Goal: Navigation & Orientation: Find specific page/section

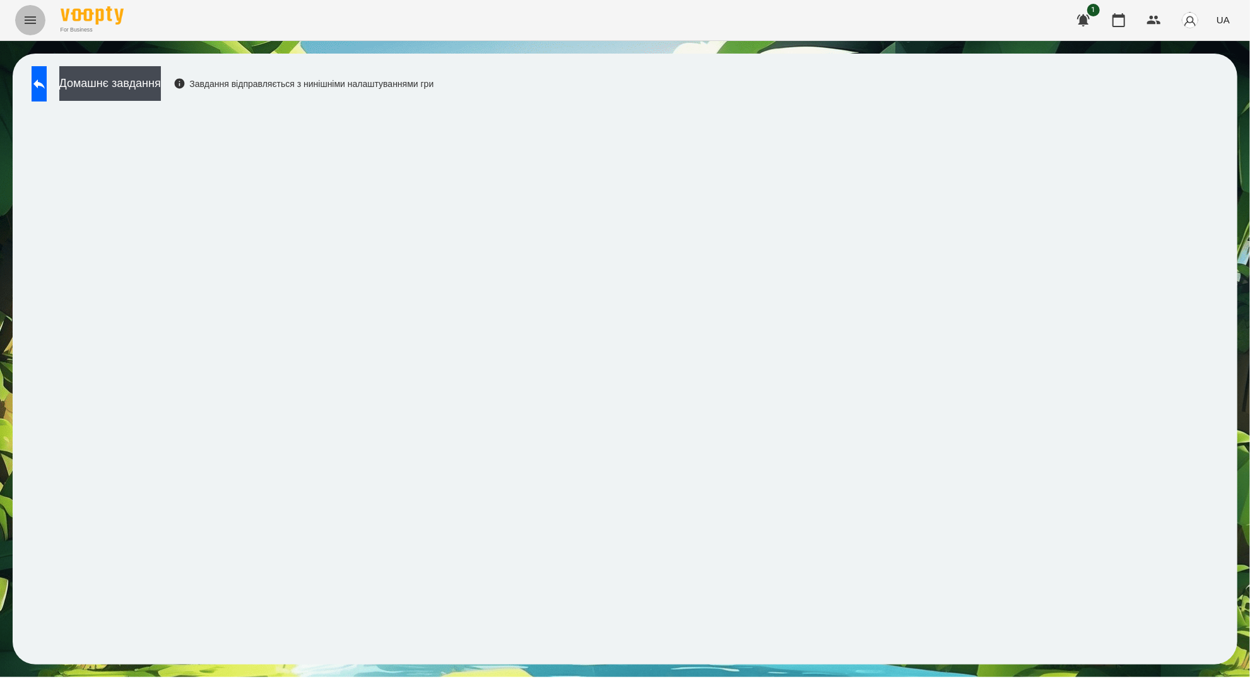
click at [38, 25] on button "Menu" at bounding box center [30, 20] width 30 height 30
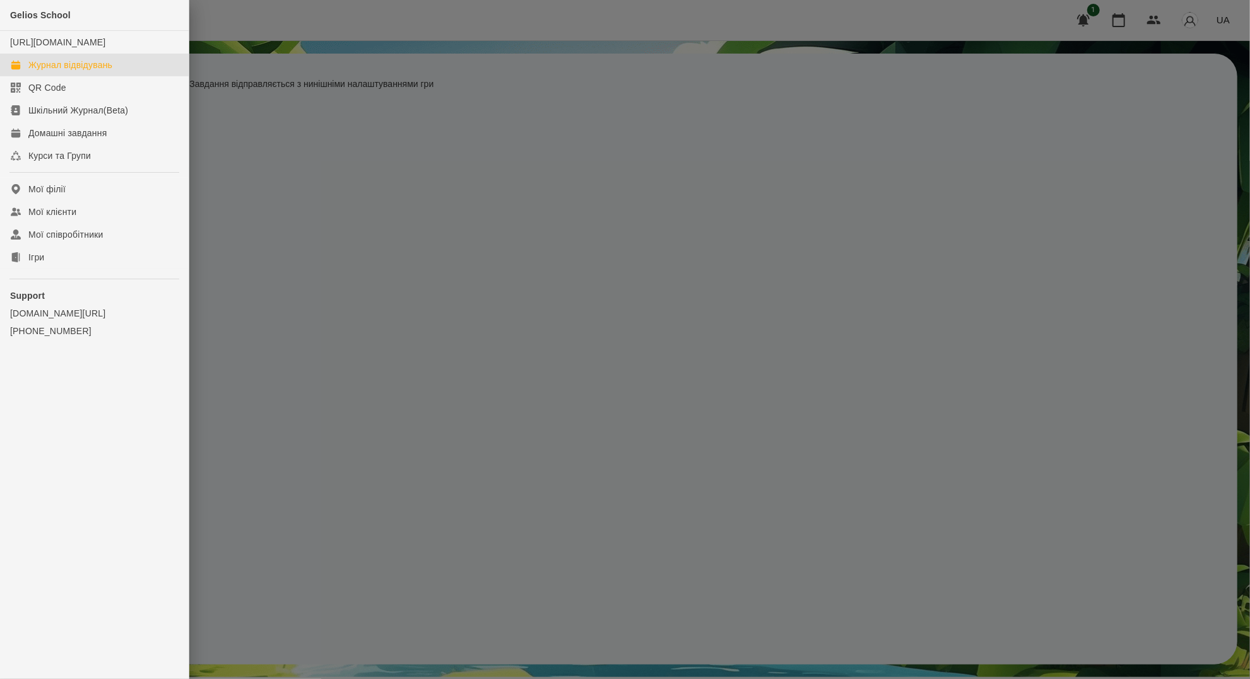
click at [59, 71] on div "Журнал відвідувань" at bounding box center [70, 65] width 84 height 13
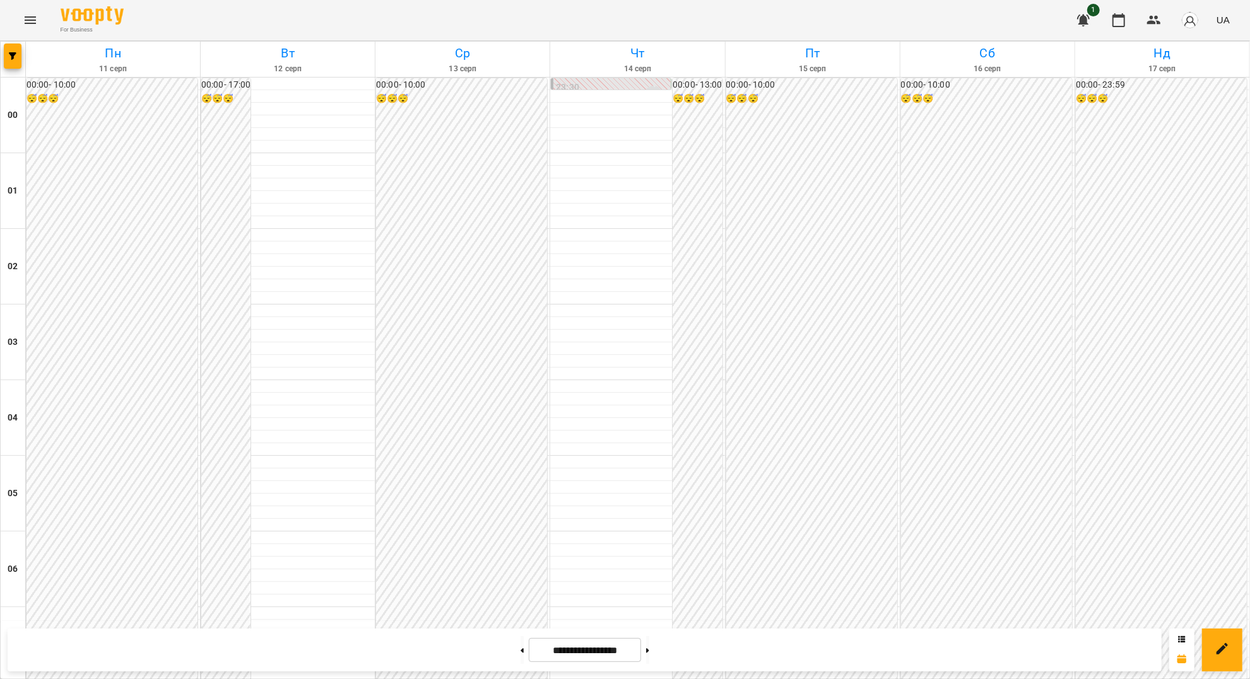
scroll to position [1272, 0]
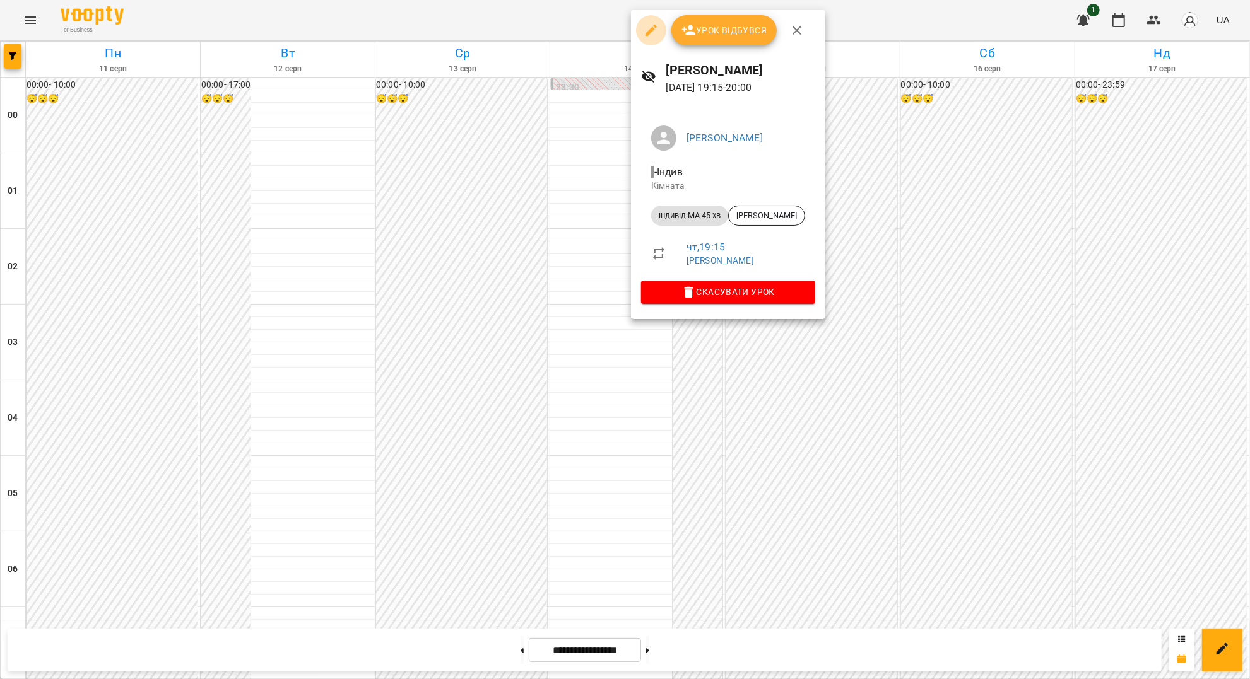
click at [656, 32] on icon "button" at bounding box center [650, 30] width 15 height 15
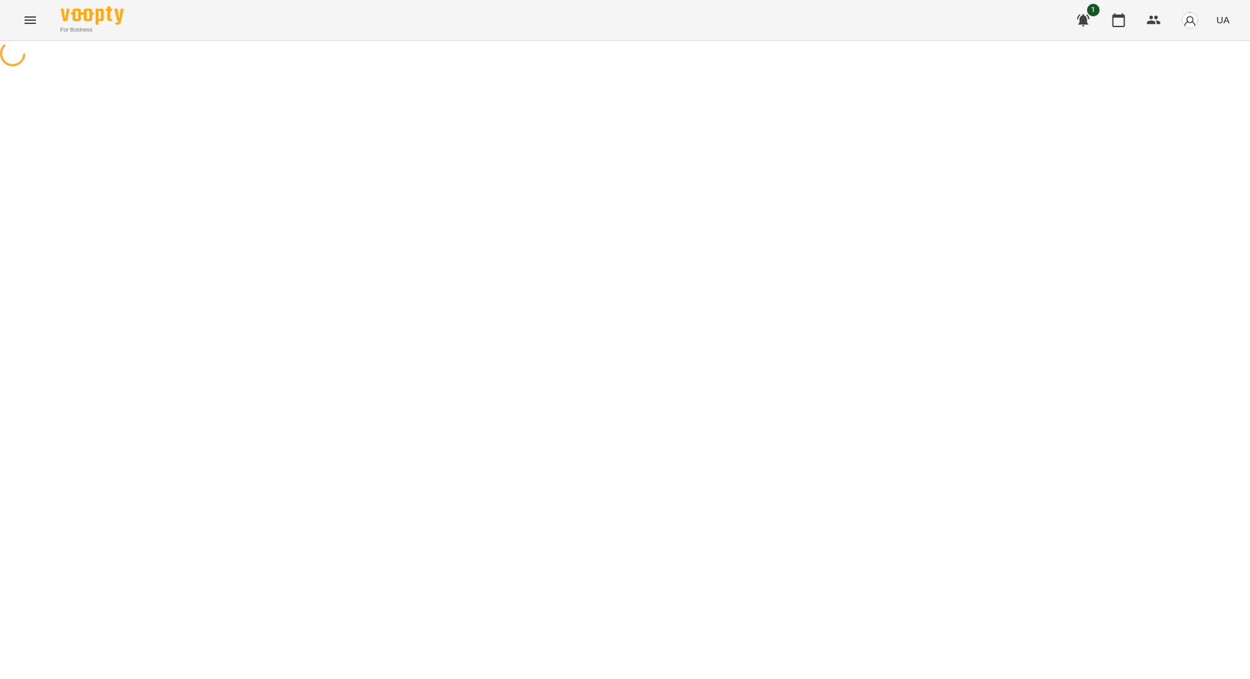
select select "**********"
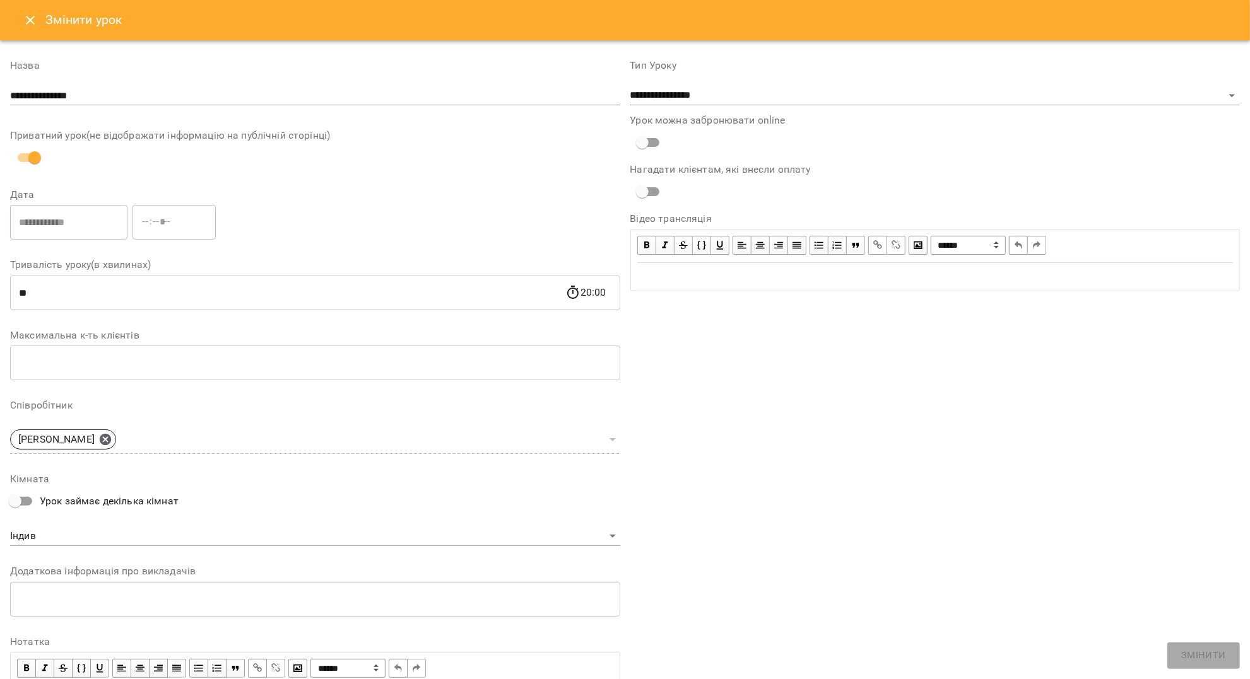
click at [30, 23] on icon "Close" at bounding box center [30, 20] width 15 height 15
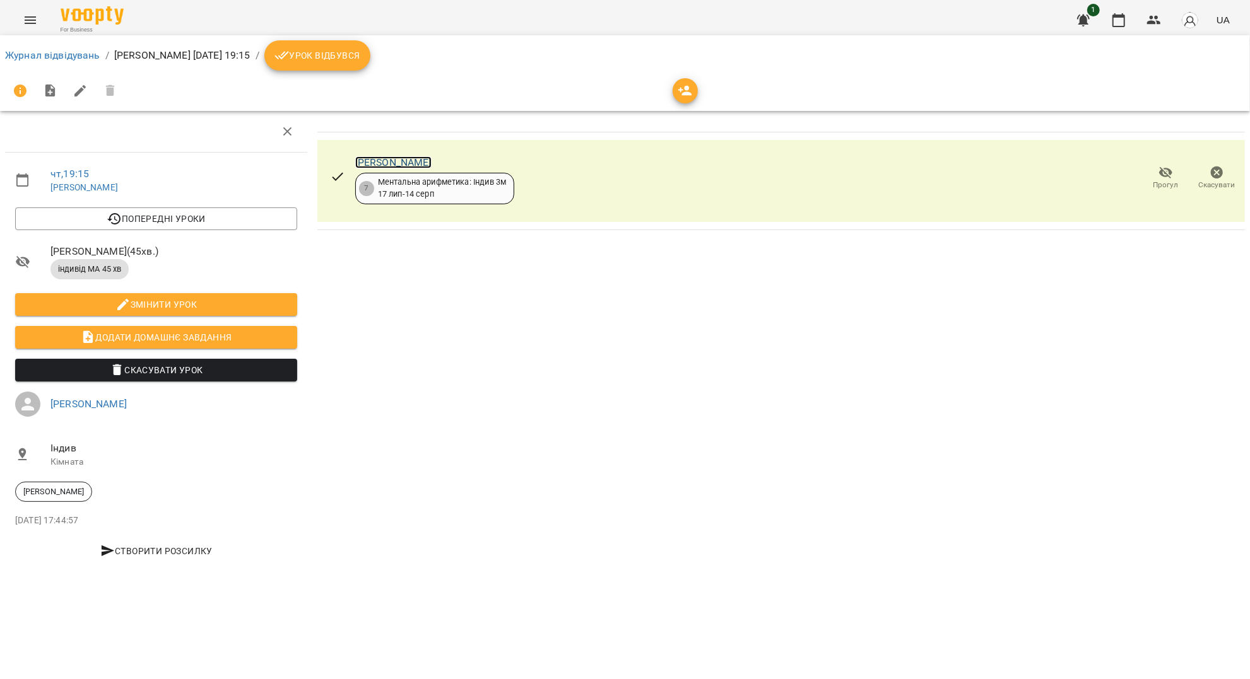
click at [369, 161] on link "[PERSON_NAME]" at bounding box center [393, 162] width 76 height 12
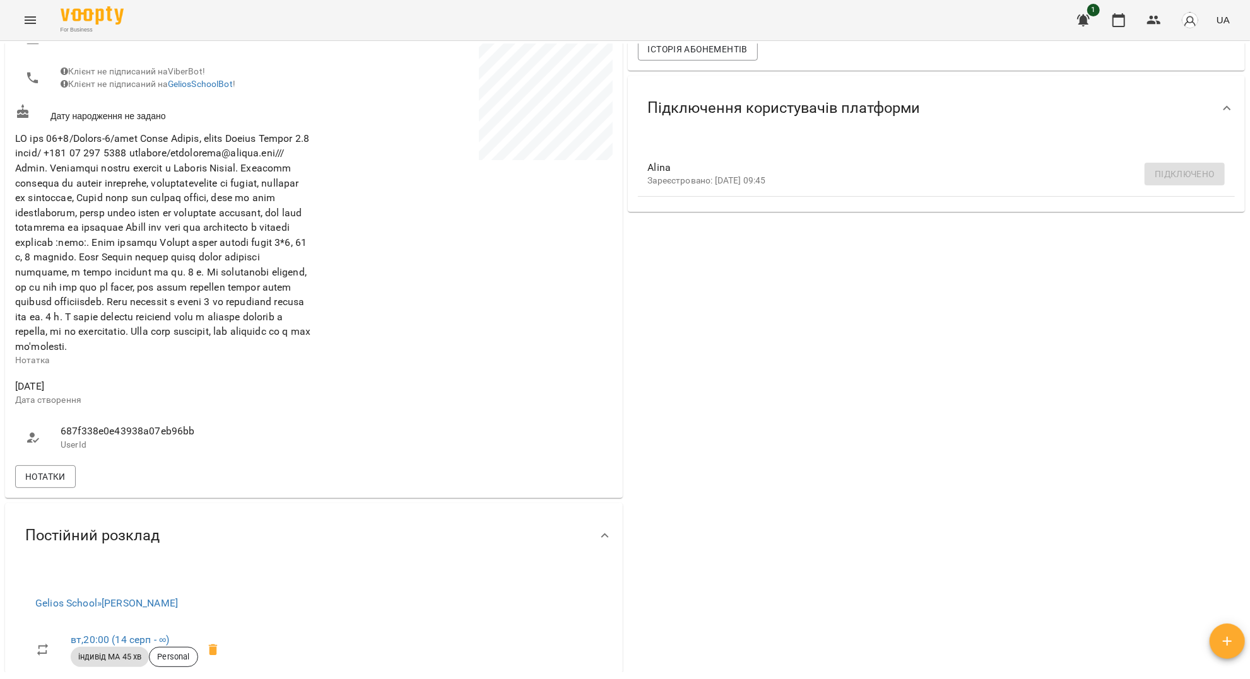
scroll to position [336, 0]
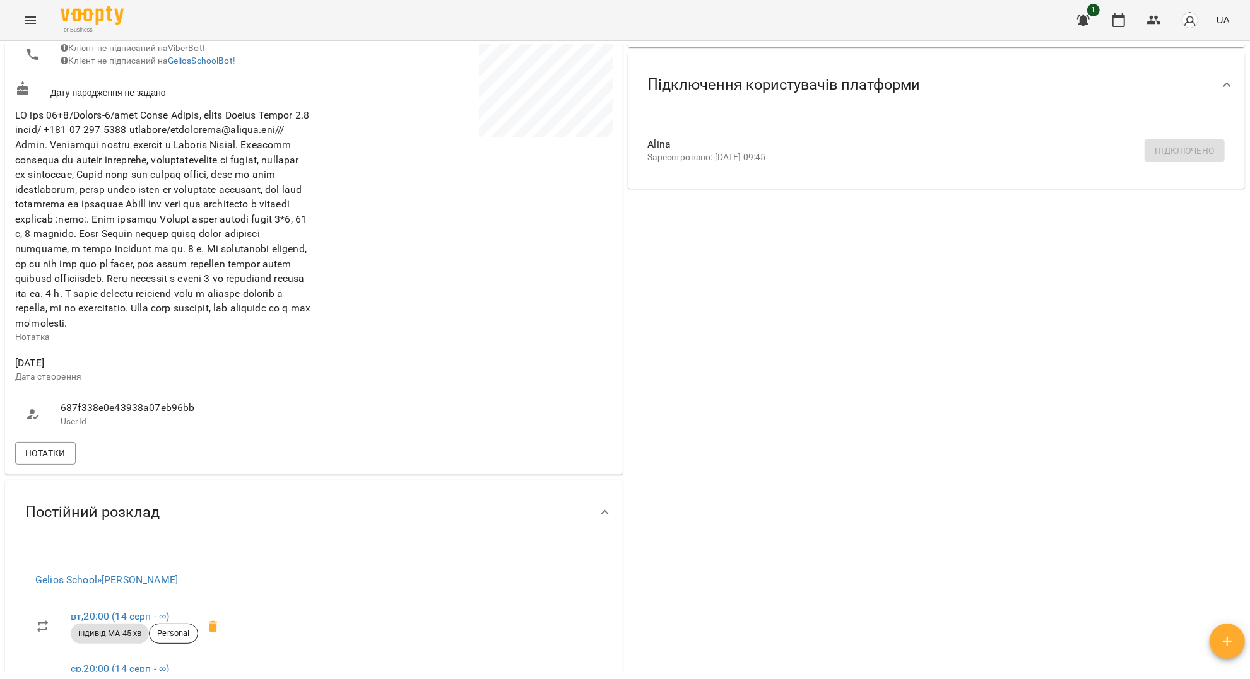
click at [30, 25] on icon "Menu" at bounding box center [30, 20] width 15 height 15
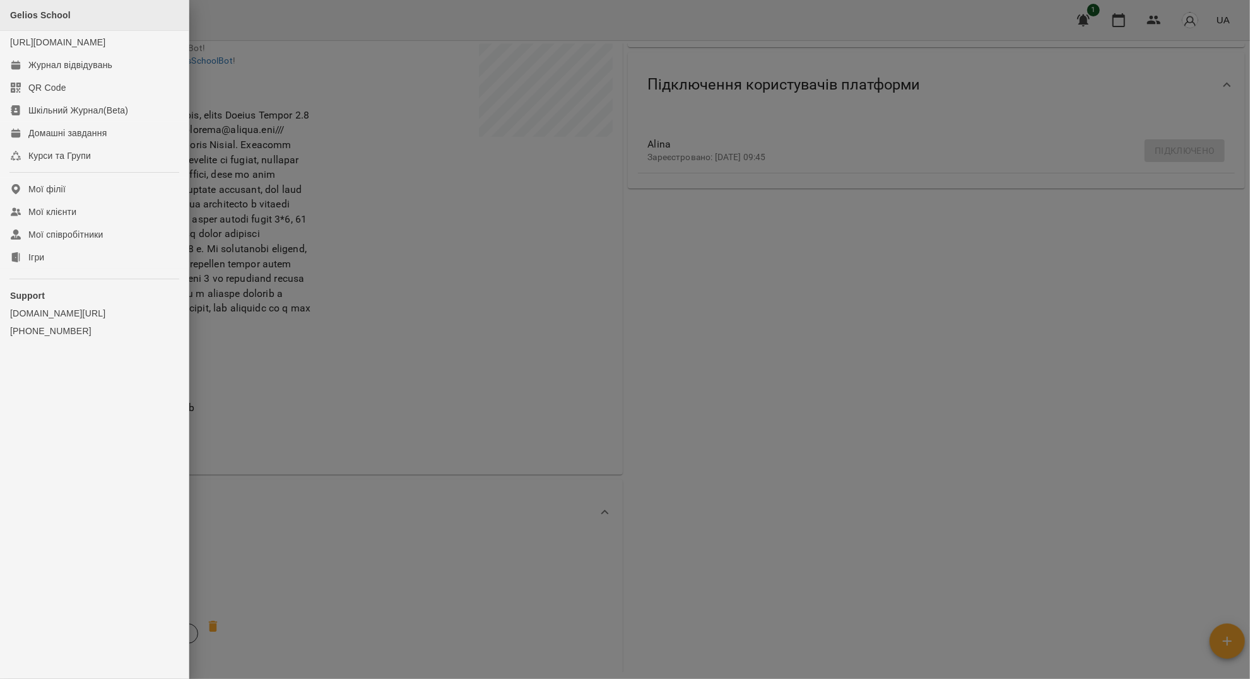
click at [30, 18] on span "Gelios School" at bounding box center [40, 15] width 61 height 10
click at [40, 262] on link "Ігри" at bounding box center [94, 257] width 189 height 23
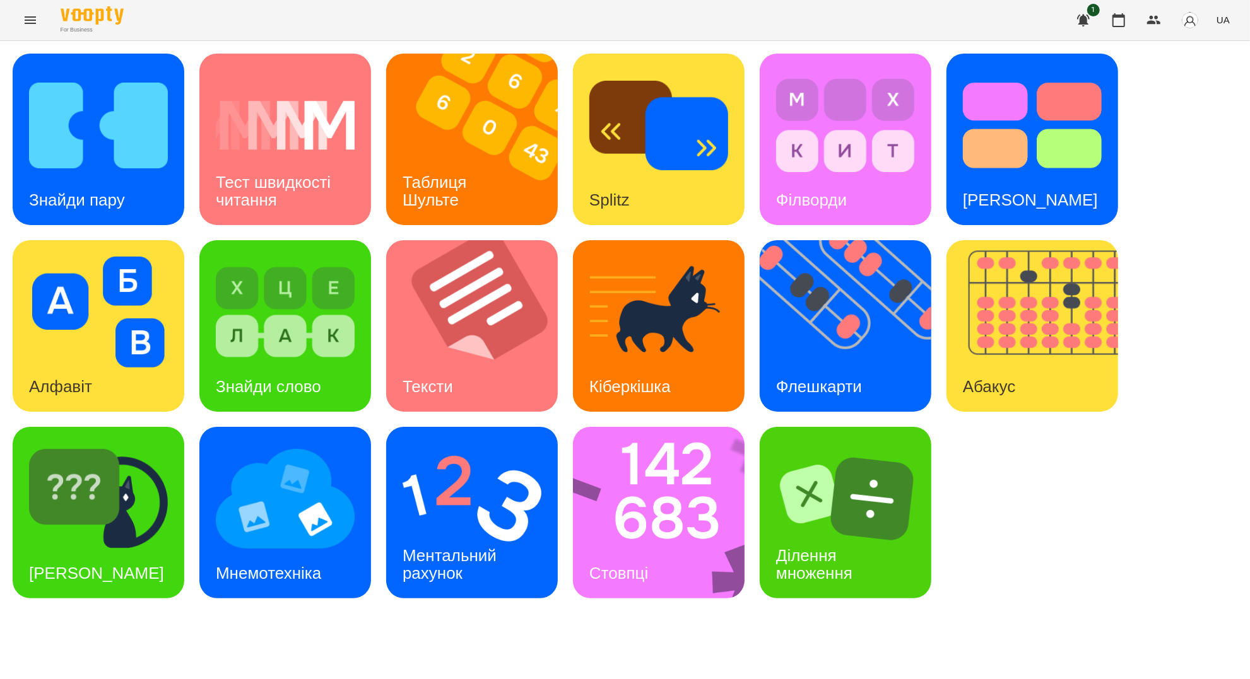
click at [464, 230] on div "Знайди пару Тест швидкості читання Таблиця Шульте Splitz Філворди Тест Струпа А…" at bounding box center [625, 326] width 1224 height 545
click at [507, 123] on img at bounding box center [479, 140] width 187 height 172
